Goal: Understand process/instructions: Learn about a topic

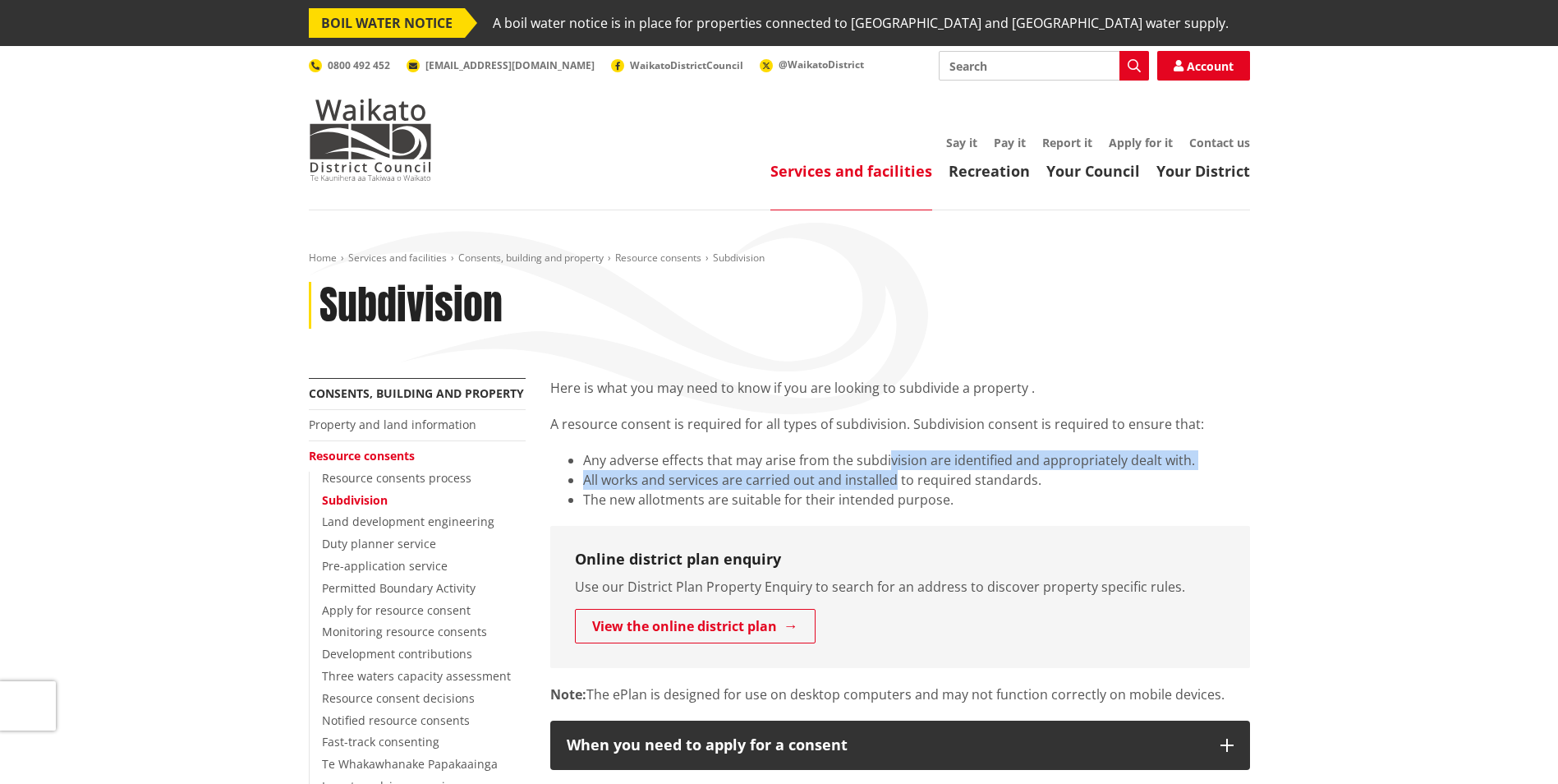
click at [890, 483] on ul "Any adverse effects that may arise from the subdivision are identified and appr…" at bounding box center [900, 479] width 700 height 59
click at [890, 484] on li "All works and services are carried out and installed to required standards." at bounding box center [917, 479] width 667 height 20
drag, startPoint x: 906, startPoint y: 467, endPoint x: 899, endPoint y: 491, distance: 25.0
click at [899, 491] on ul "Any adverse effects that may arise from the subdivision are identified and appr…" at bounding box center [900, 479] width 700 height 59
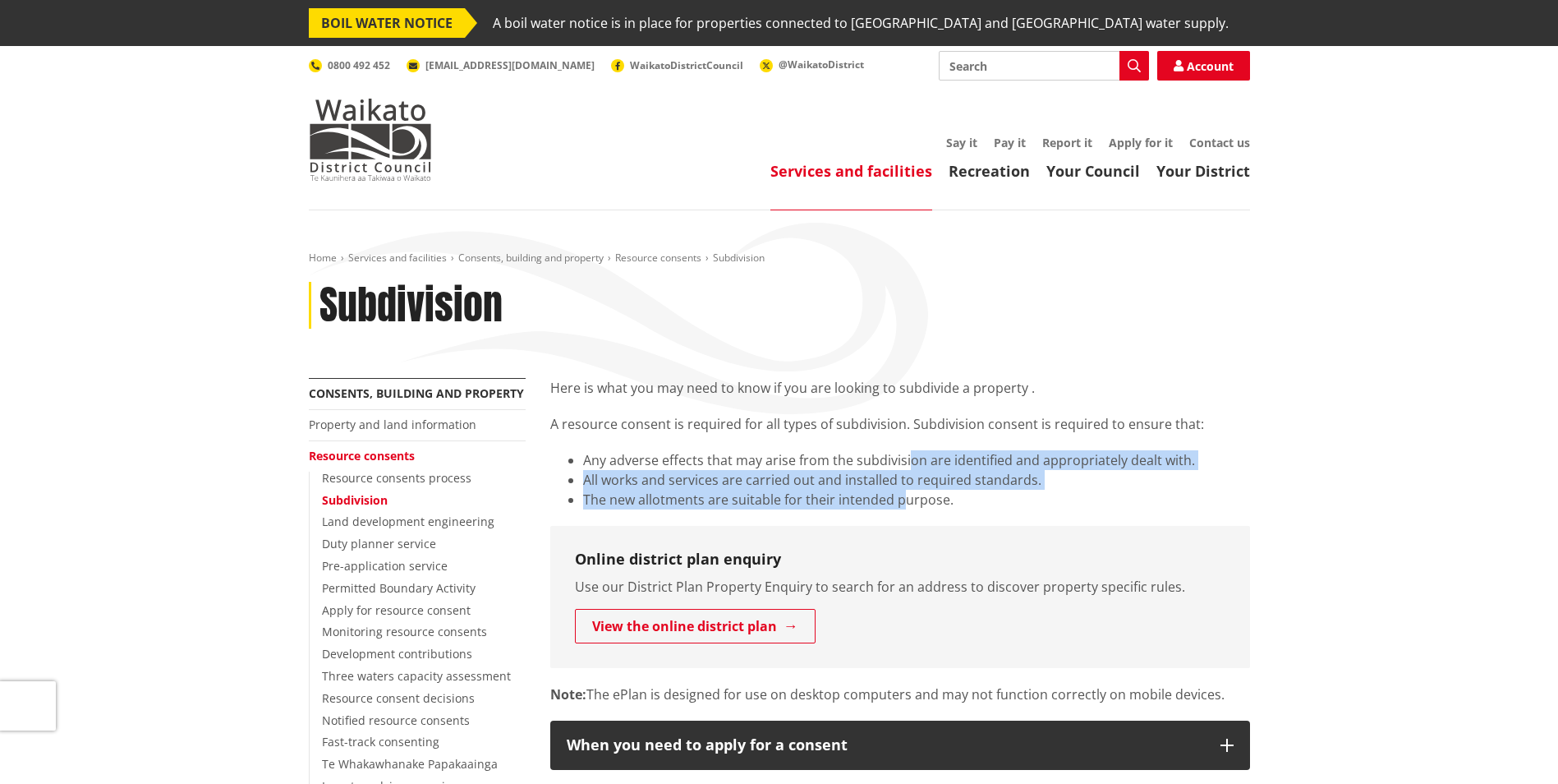
click at [898, 492] on li "The new allotments are suitable for their intended purpose." at bounding box center [917, 499] width 667 height 20
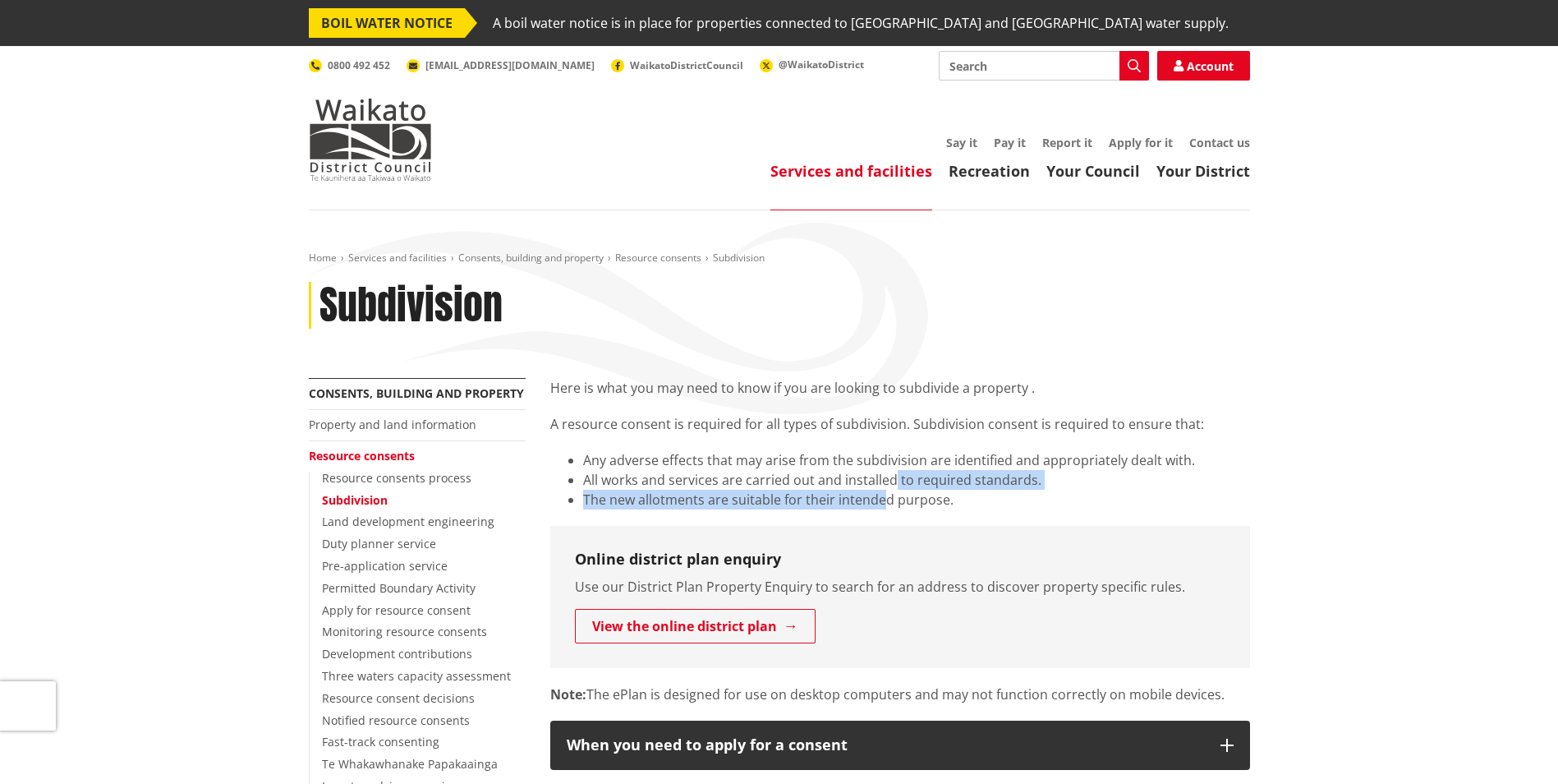
click at [885, 493] on ul "Any adverse effects that may arise from the subdivision are identified and appr…" at bounding box center [900, 479] width 700 height 59
click at [884, 495] on li "The new allotments are suitable for their intended purpose." at bounding box center [917, 499] width 667 height 20
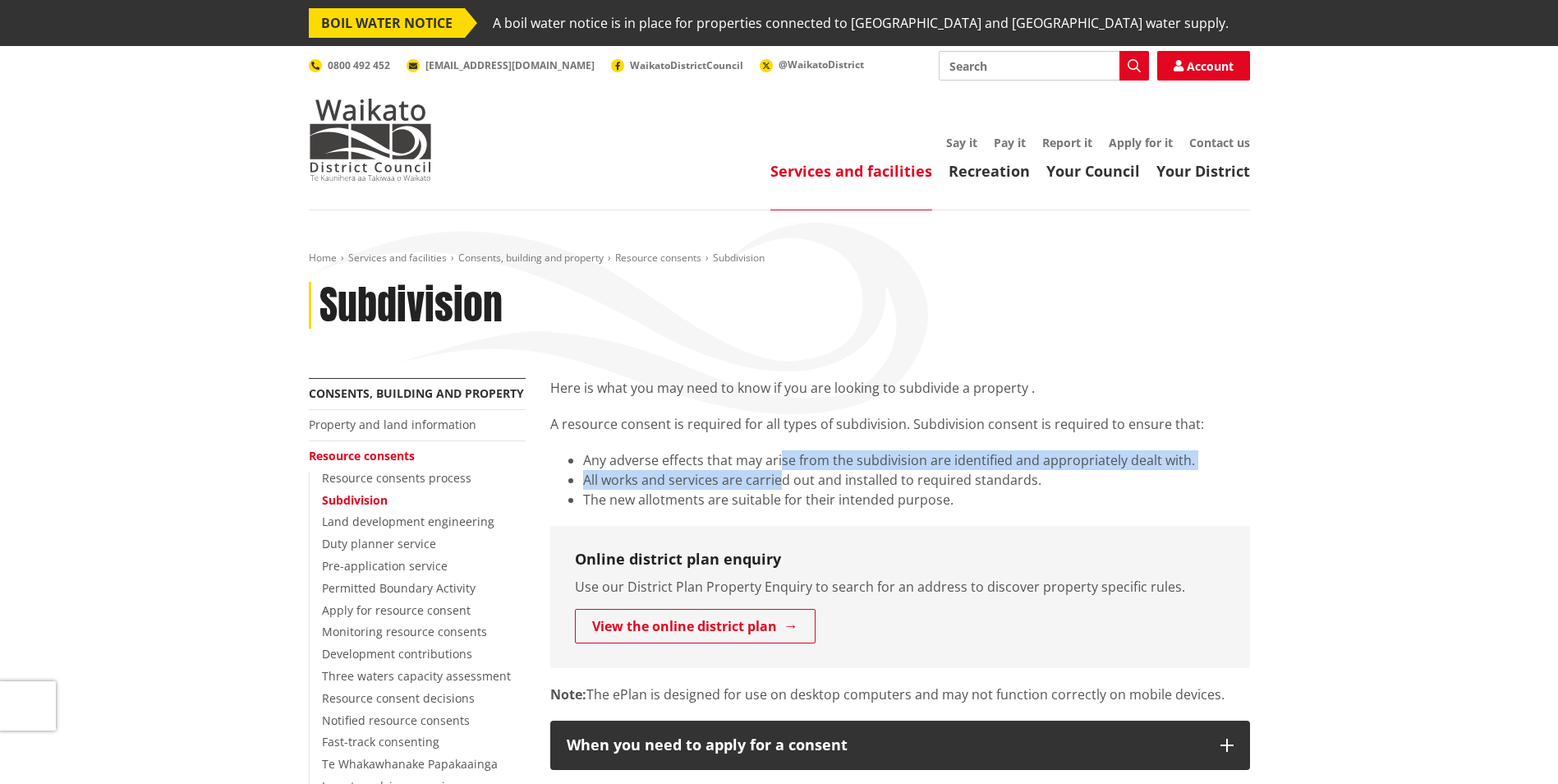
drag, startPoint x: 779, startPoint y: 463, endPoint x: 775, endPoint y: 476, distance: 13.6
click at [775, 476] on ul "Any adverse effects that may arise from the subdivision are identified and appr…" at bounding box center [900, 479] width 700 height 59
click at [773, 478] on li "All works and services are carried out and installed to required standards." at bounding box center [917, 479] width 667 height 20
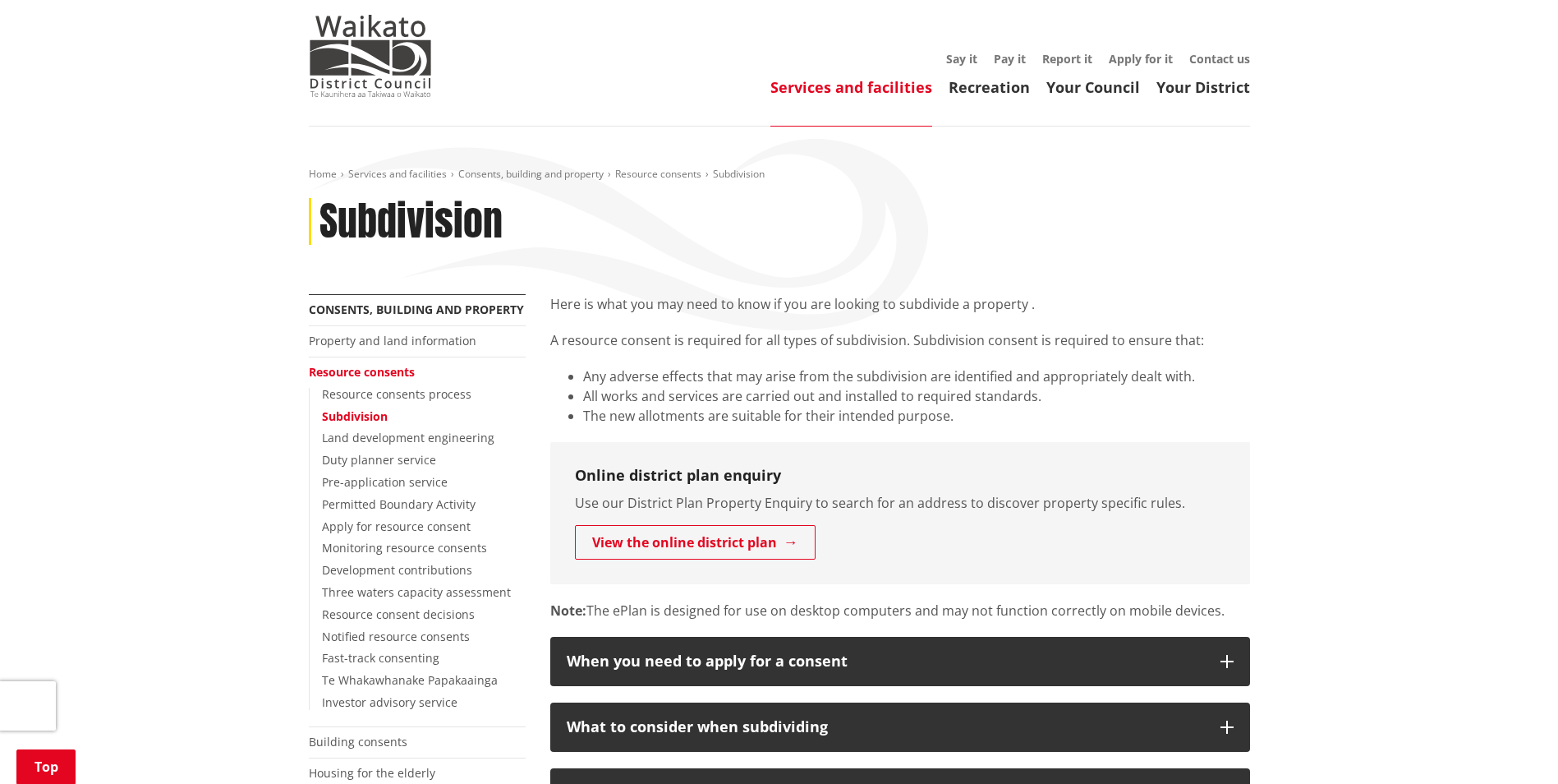
scroll to position [247, 0]
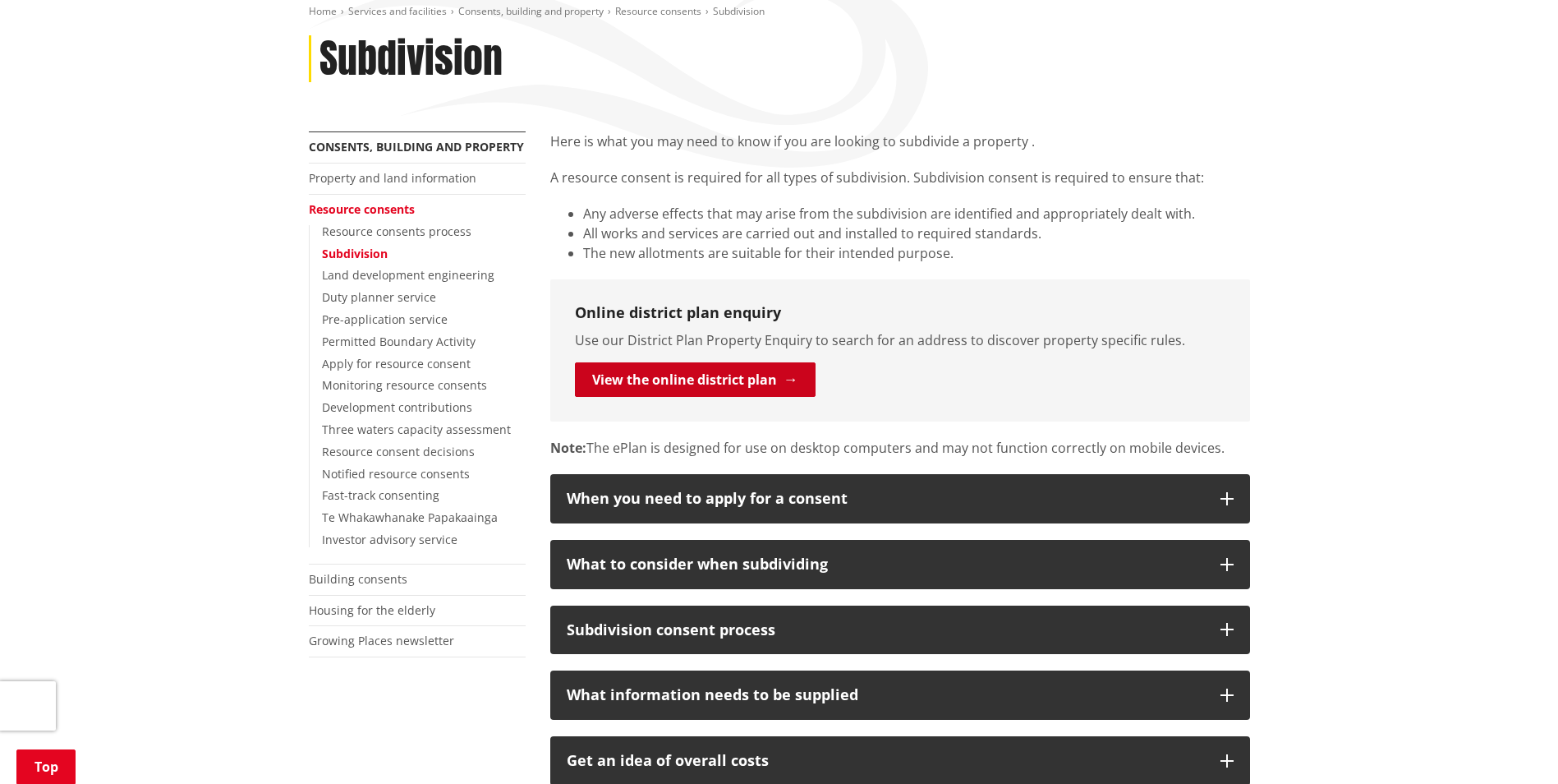
click at [717, 381] on link "View the online district plan" at bounding box center [695, 379] width 241 height 35
